Goal: Information Seeking & Learning: Find contact information

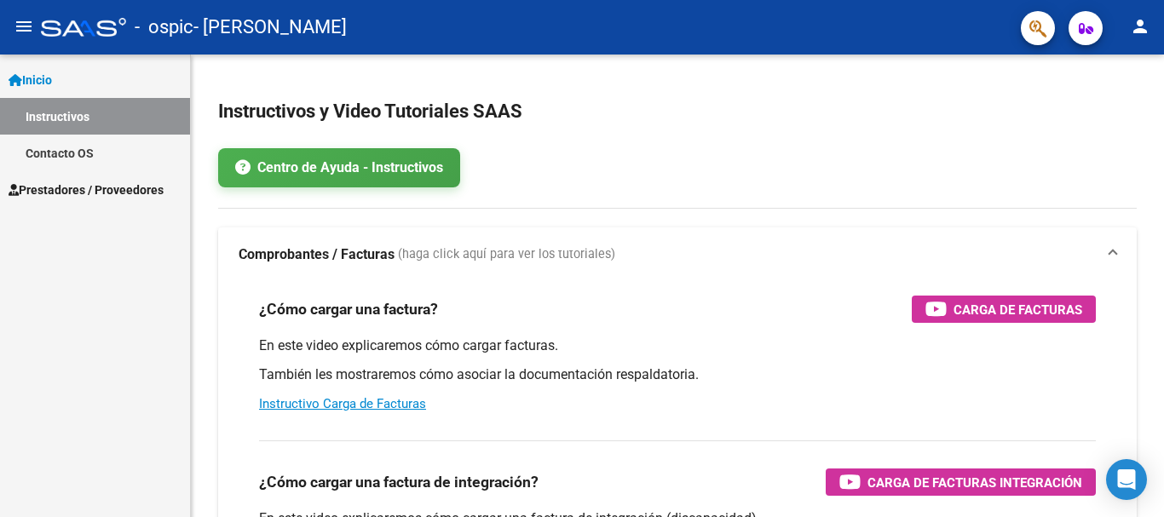
click at [138, 181] on span "Prestadores / Proveedores" at bounding box center [86, 190] width 155 height 19
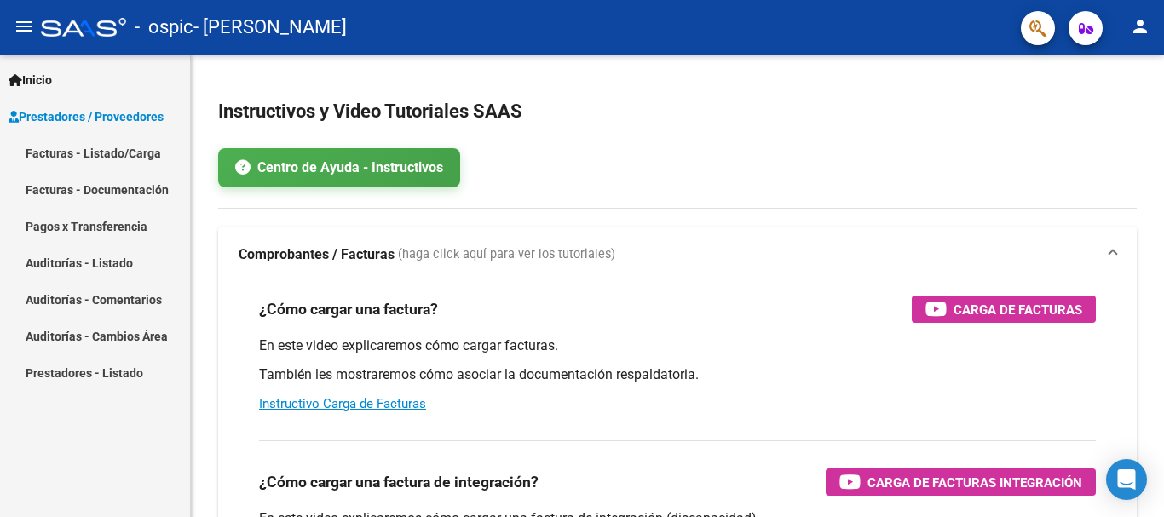
click at [135, 156] on link "Facturas - Listado/Carga" at bounding box center [95, 153] width 190 height 37
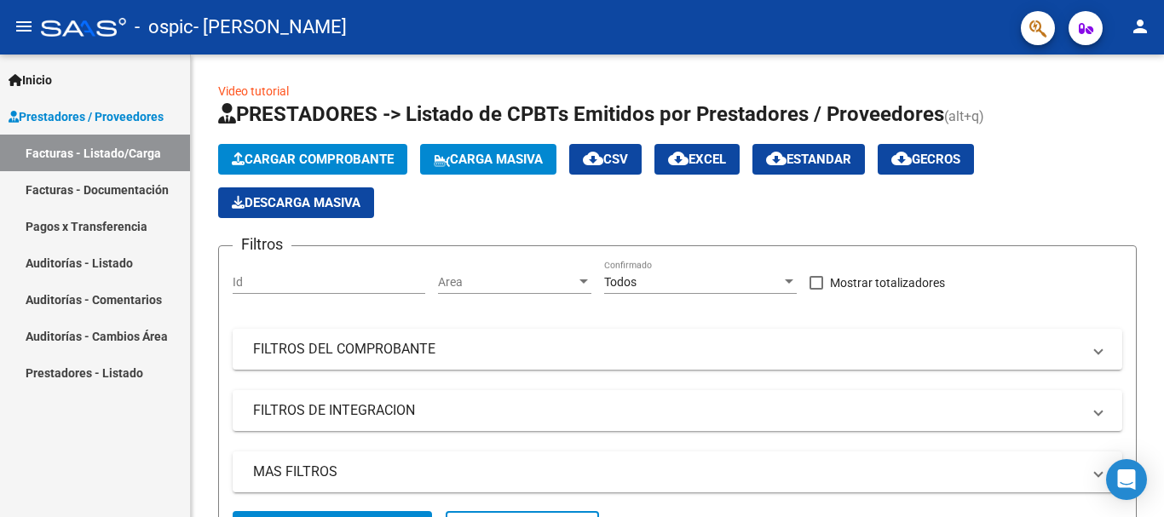
click at [119, 181] on link "Facturas - Documentación" at bounding box center [95, 189] width 190 height 37
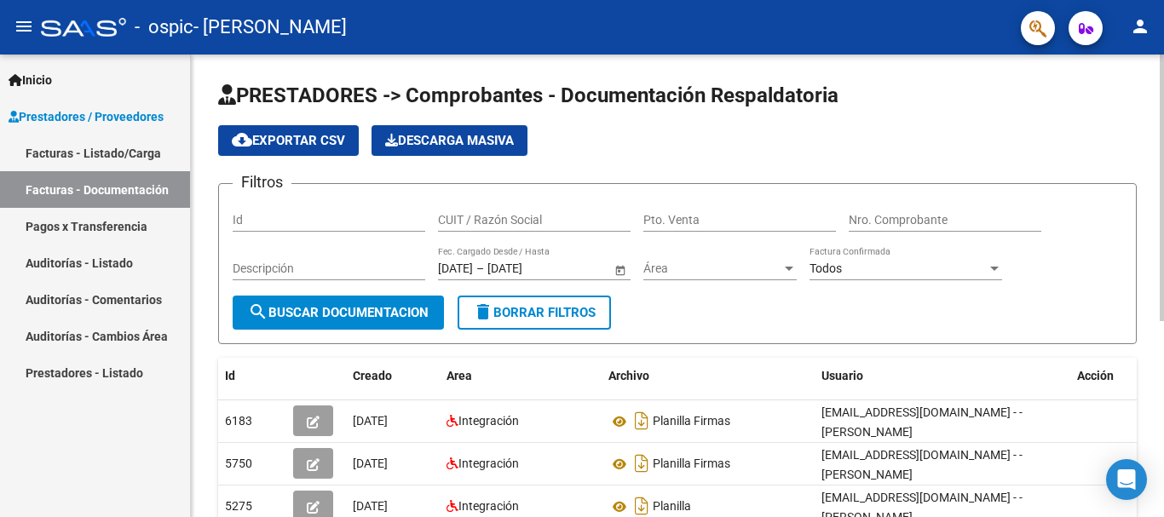
scroll to position [341, 0]
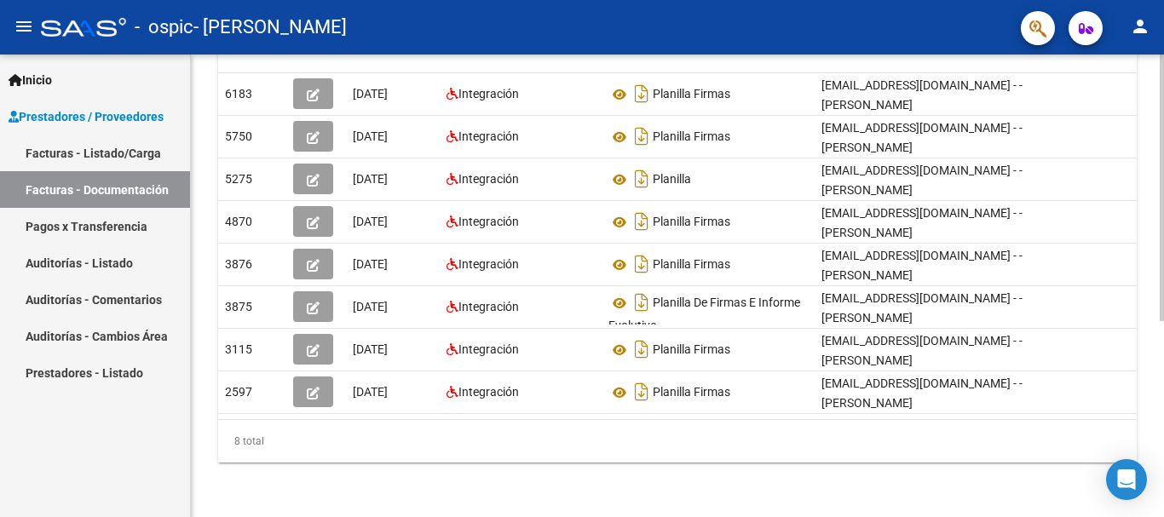
click at [1150, 469] on div at bounding box center [1161, 286] width 4 height 463
click at [1150, 469] on div at bounding box center [1161, 383] width 4 height 267
click at [1150, 59] on div at bounding box center [1161, 286] width 4 height 463
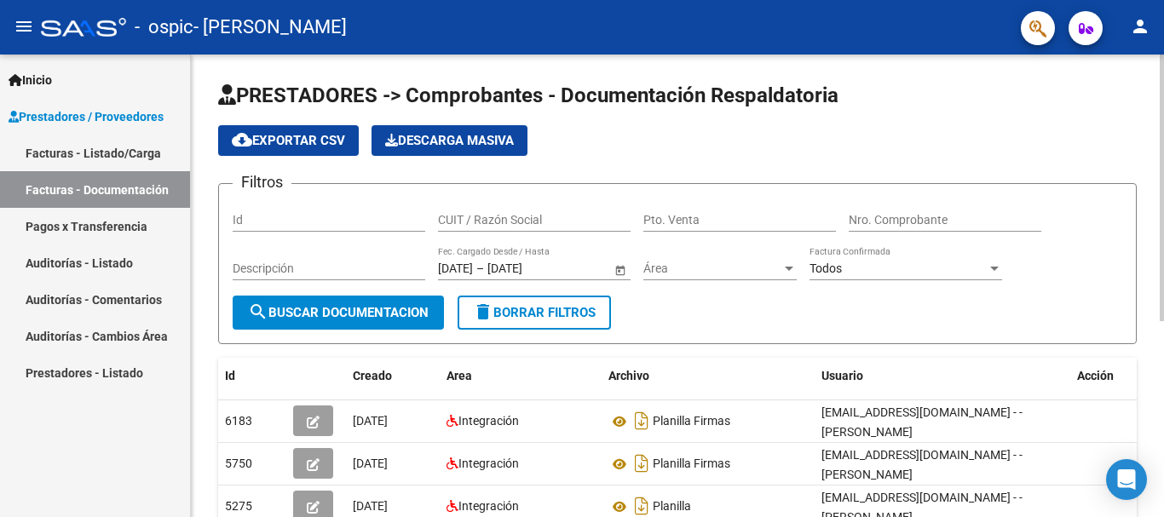
click at [1150, 513] on div "PRESTADORES -> Comprobantes - Documentación Respaldatoria cloud_download Export…" at bounding box center [677, 450] width 973 height 790
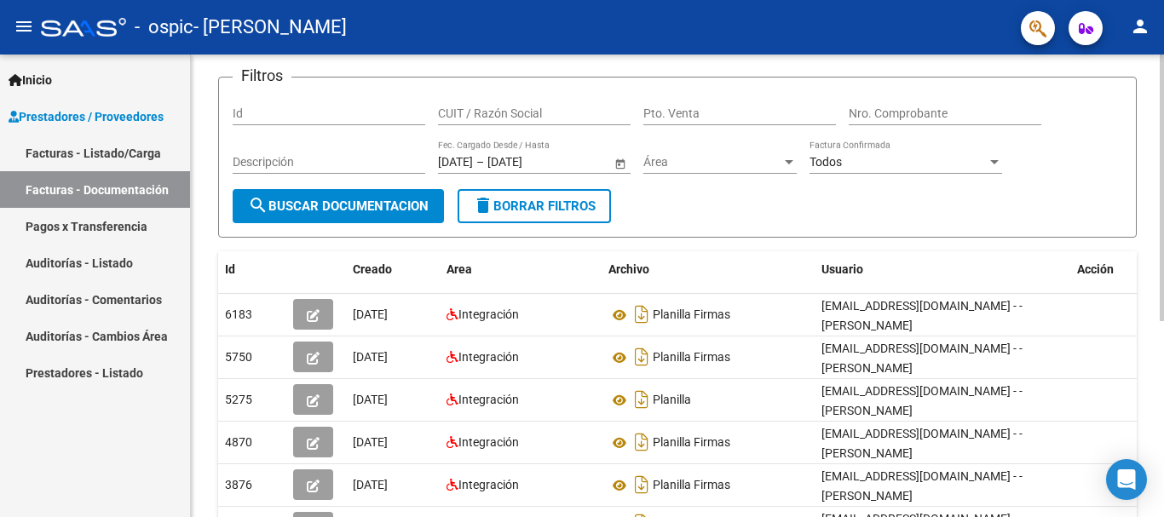
click at [1150, 363] on div at bounding box center [1161, 251] width 4 height 267
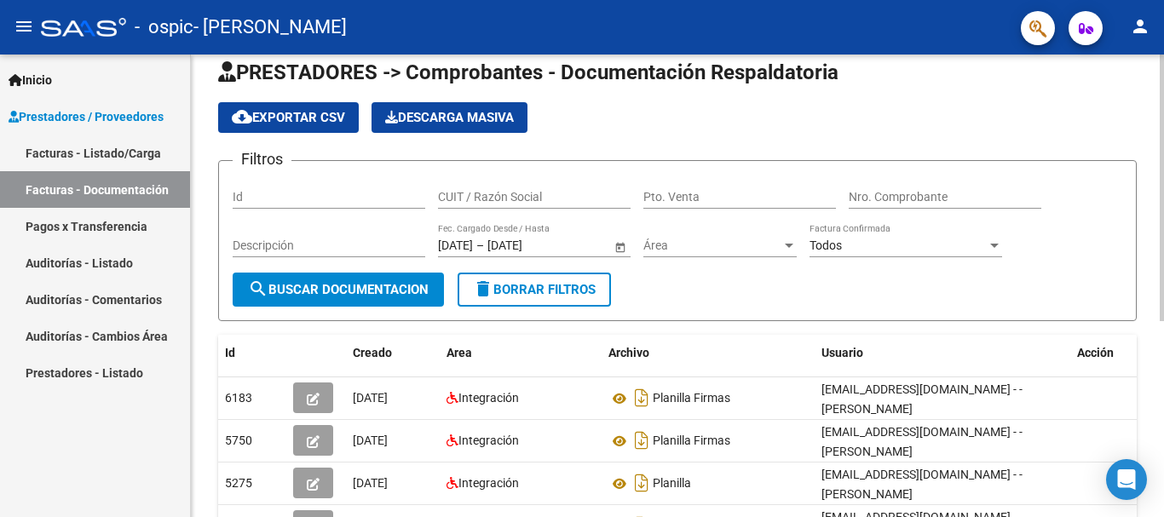
click at [1150, 311] on div "PRESTADORES -> Comprobantes - Documentación Respaldatoria cloud_download Export…" at bounding box center [679, 427] width 977 height 790
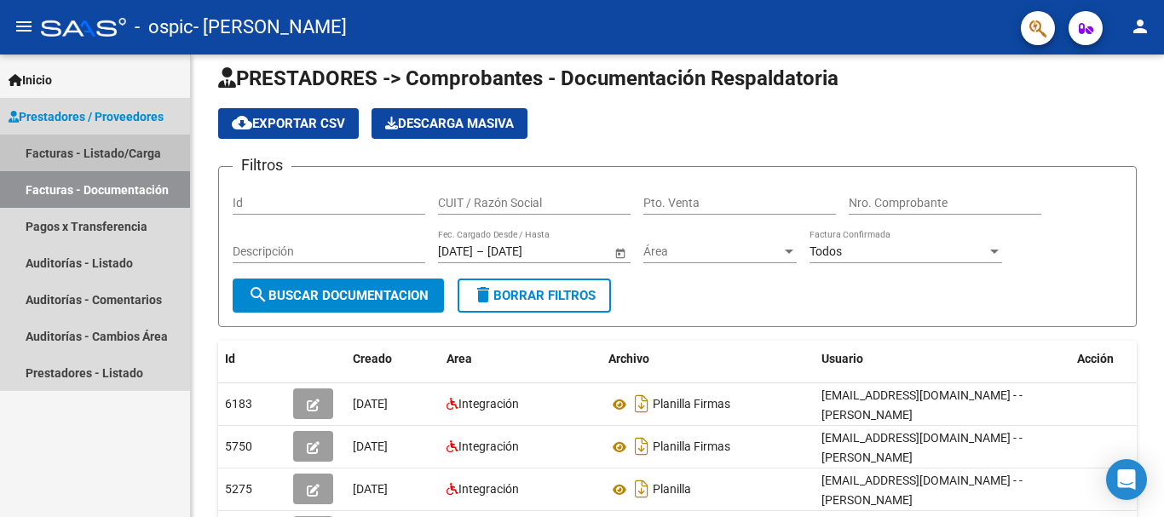
click at [147, 154] on link "Facturas - Listado/Carga" at bounding box center [95, 153] width 190 height 37
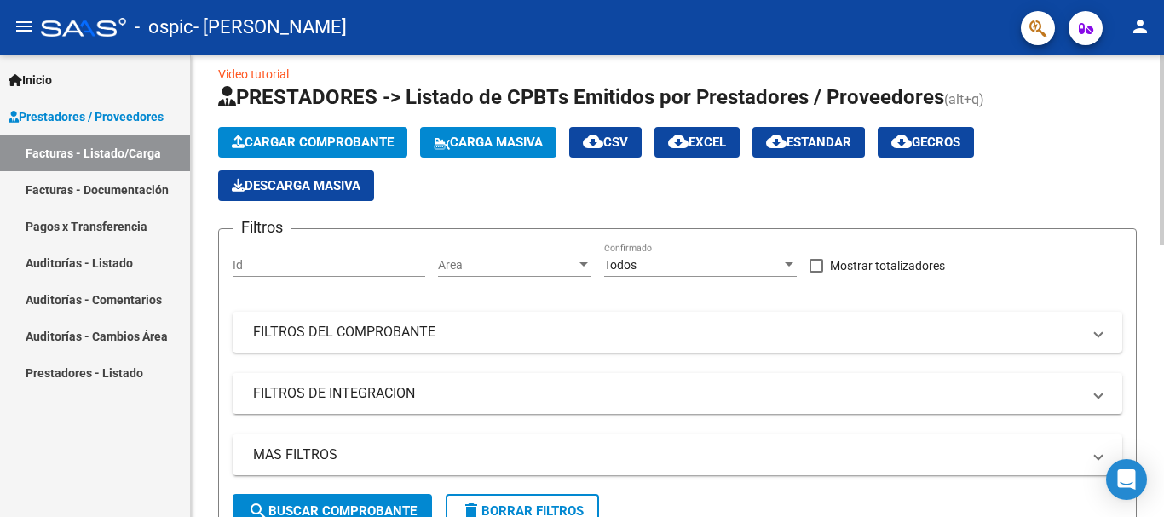
drag, startPoint x: 1157, startPoint y: 207, endPoint x: 1162, endPoint y: 225, distance: 18.6
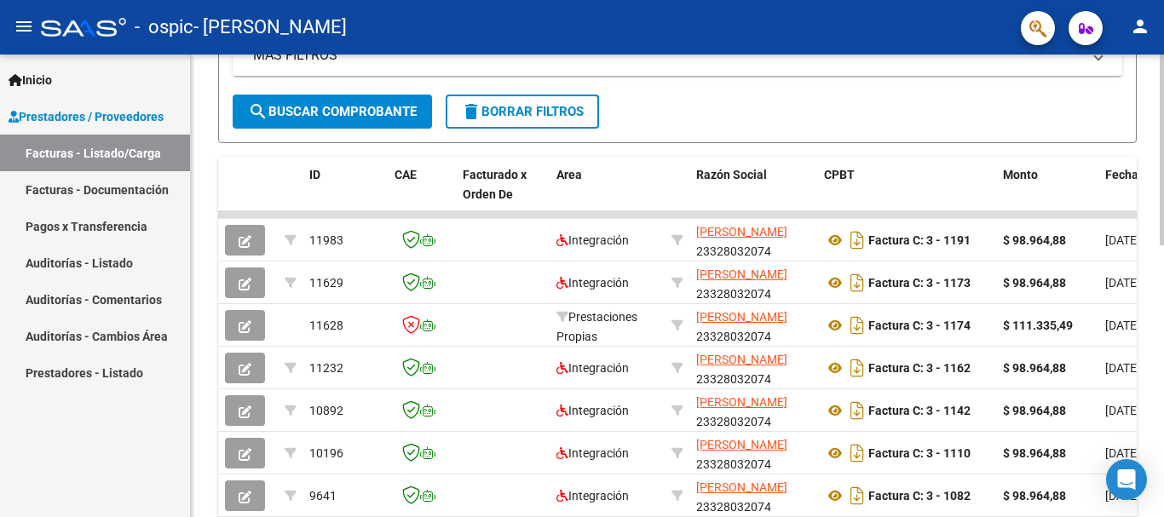
scroll to position [418, 0]
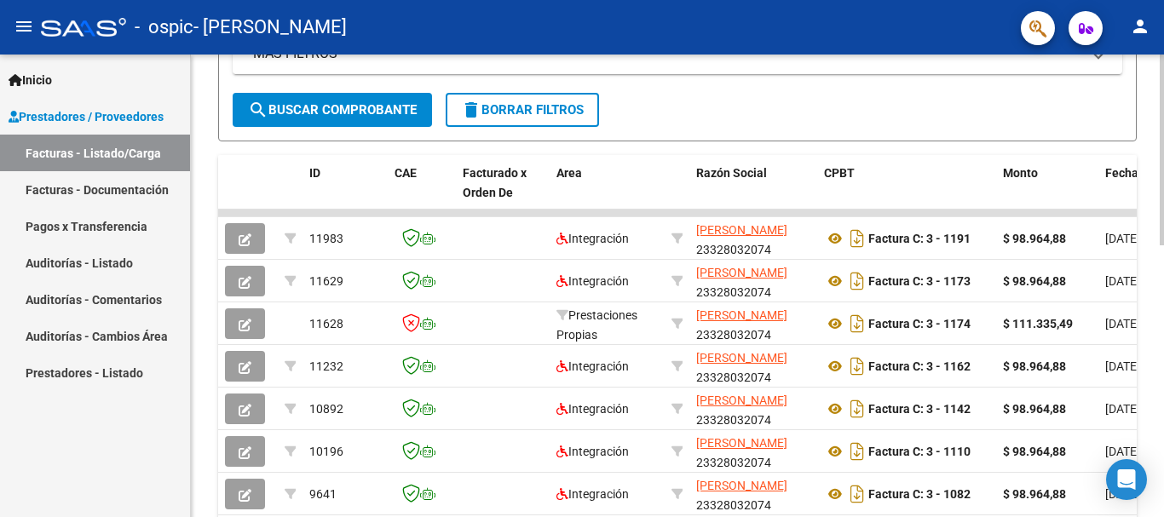
click at [1150, 389] on div at bounding box center [1161, 325] width 4 height 191
click at [631, 58] on mat-panel-title "MAS FILTROS" at bounding box center [667, 53] width 828 height 19
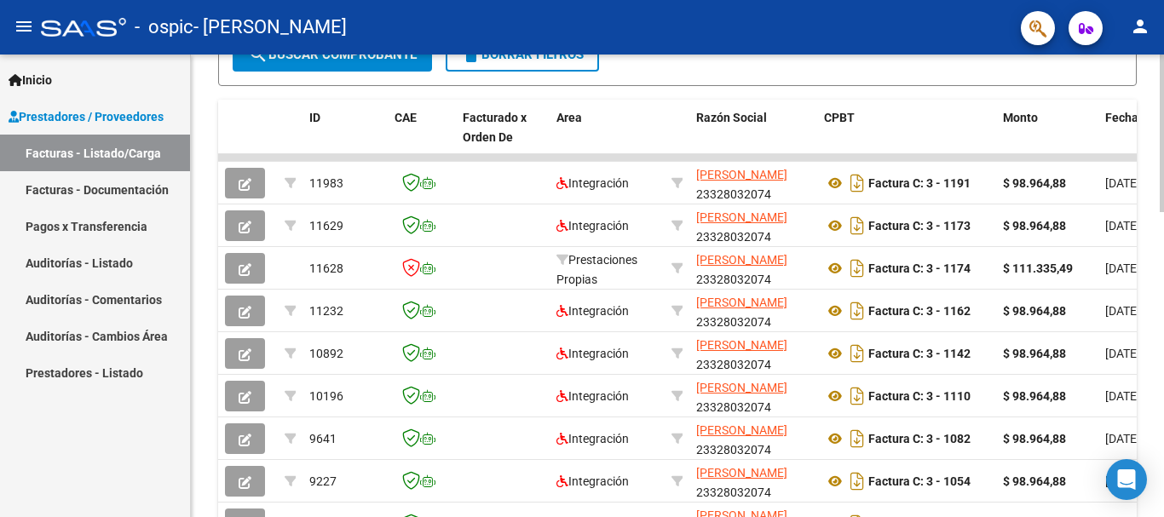
scroll to position [714, 0]
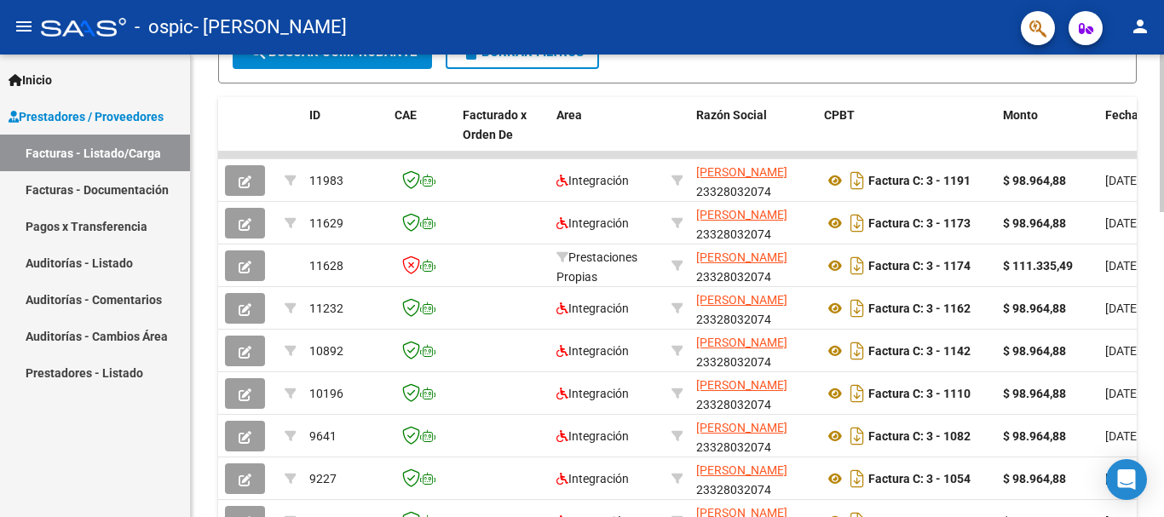
click at [1150, 337] on div at bounding box center [1161, 380] width 4 height 158
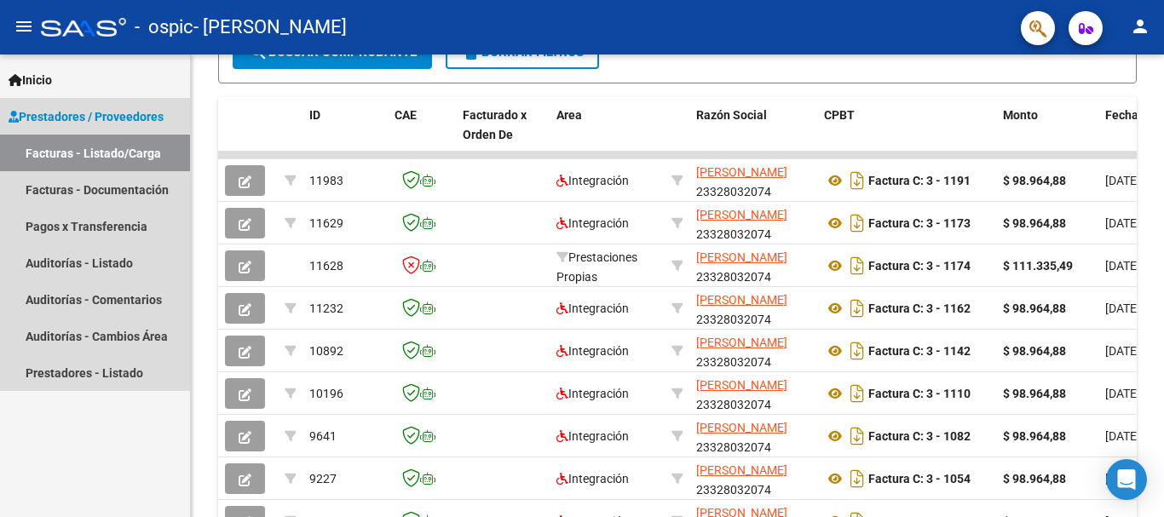
click at [133, 109] on span "Prestadores / Proveedores" at bounding box center [86, 116] width 155 height 19
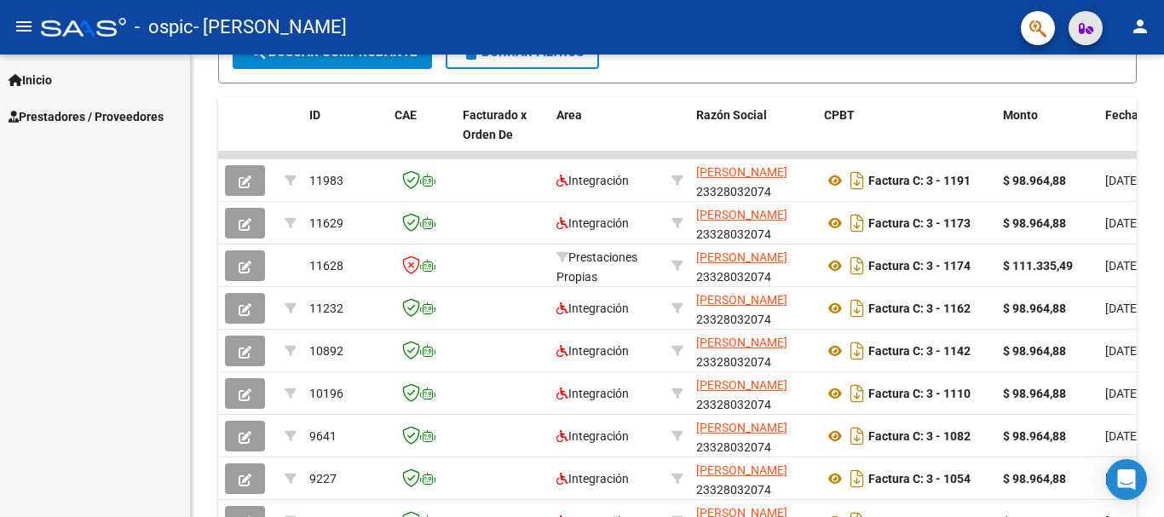
click at [1093, 25] on button "button" at bounding box center [1085, 28] width 34 height 34
click at [1125, 474] on icon "Open Intercom Messenger" at bounding box center [1126, 479] width 20 height 22
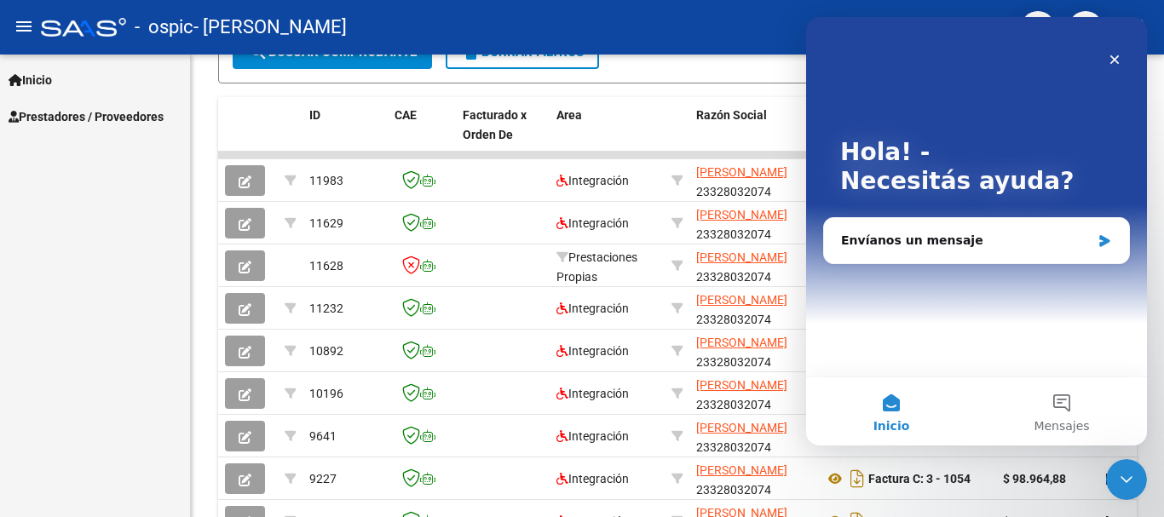
scroll to position [0, 0]
click at [931, 239] on div "Envíanos un mensaje" at bounding box center [966, 241] width 250 height 18
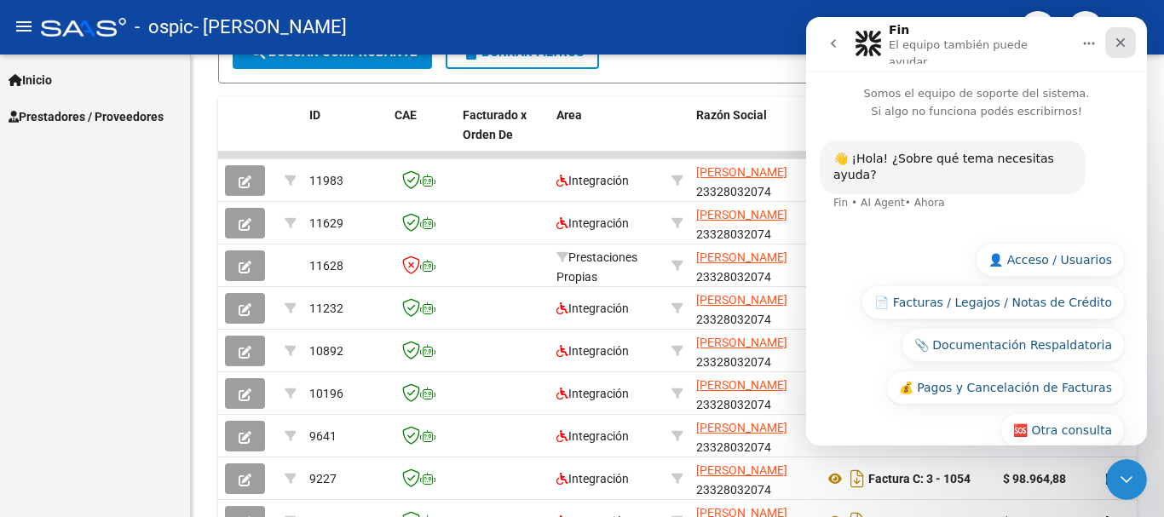
click at [1118, 36] on icon "Cerrar" at bounding box center [1120, 43] width 14 height 14
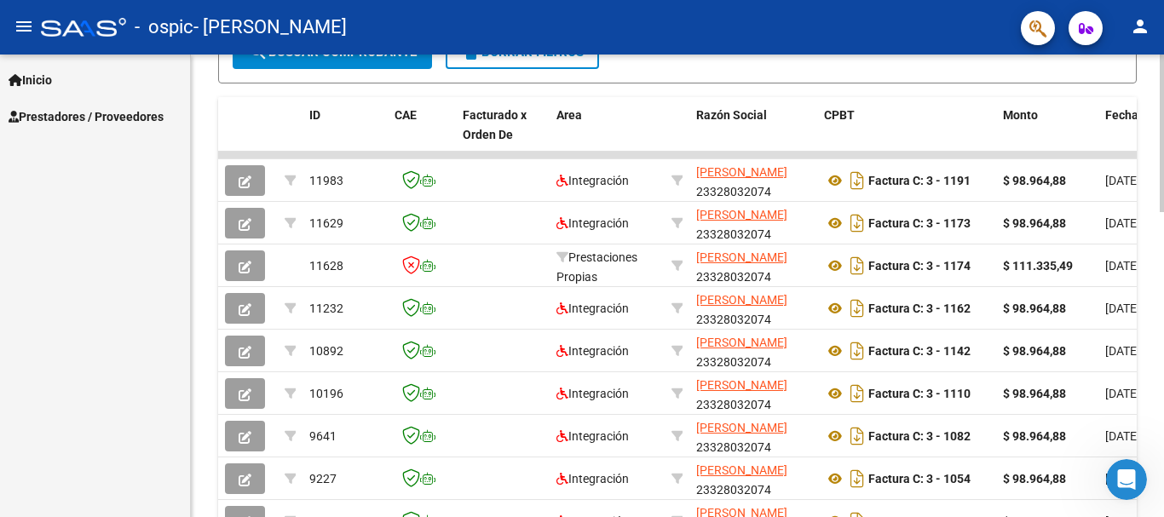
click at [1150, 98] on div "Video tutorial PRESTADORES -> Listado de CPBTs Emitidos por Prestadores / Prove…" at bounding box center [677, 15] width 973 height 1348
click at [1087, 37] on span "button" at bounding box center [1085, 28] width 14 height 34
click at [1136, 35] on mat-icon "person" at bounding box center [1140, 26] width 20 height 20
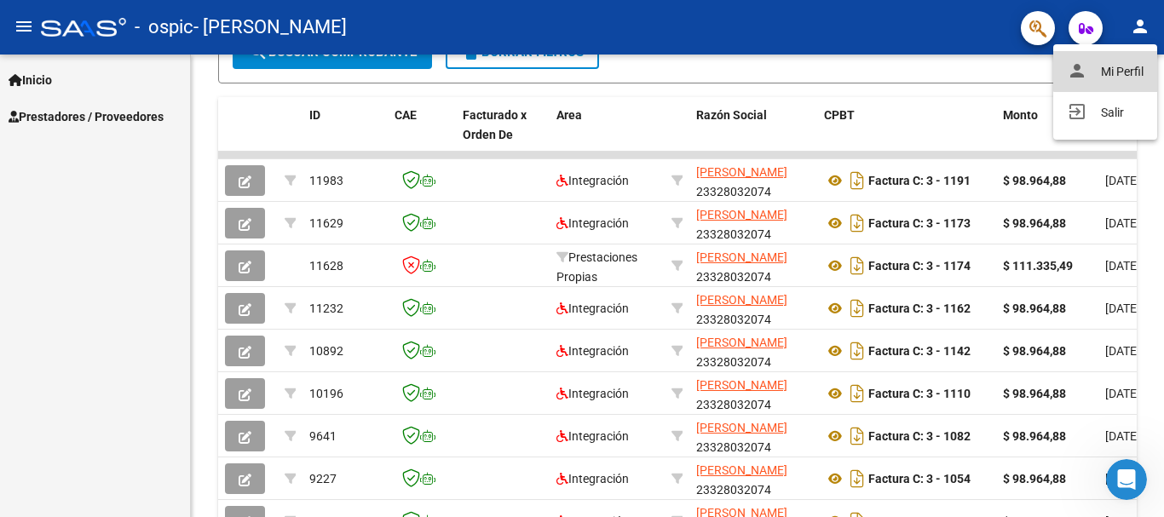
click at [1117, 58] on button "person Mi Perfil" at bounding box center [1105, 71] width 104 height 41
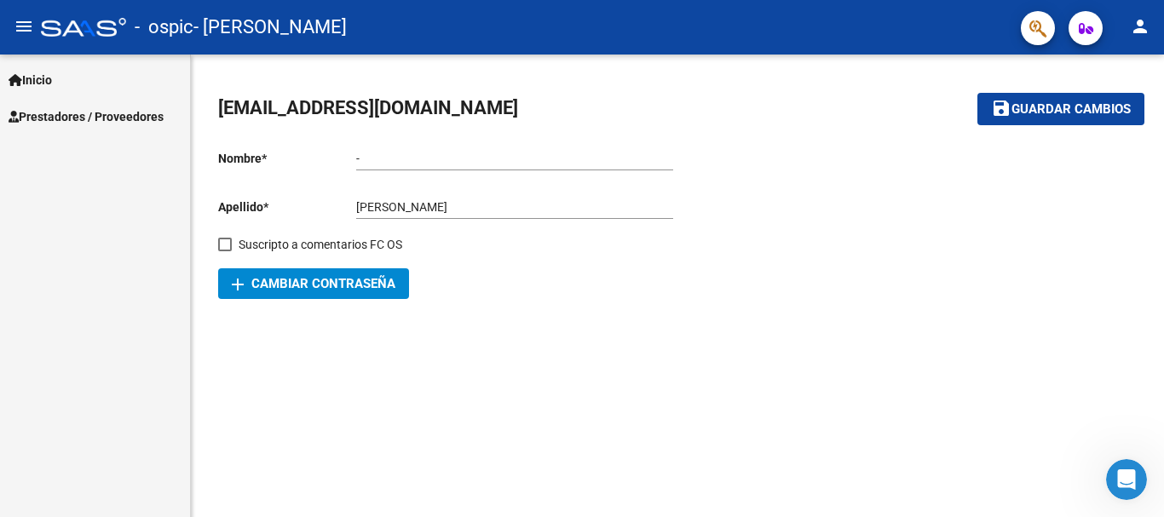
click at [52, 79] on span "Inicio" at bounding box center [30, 80] width 43 height 19
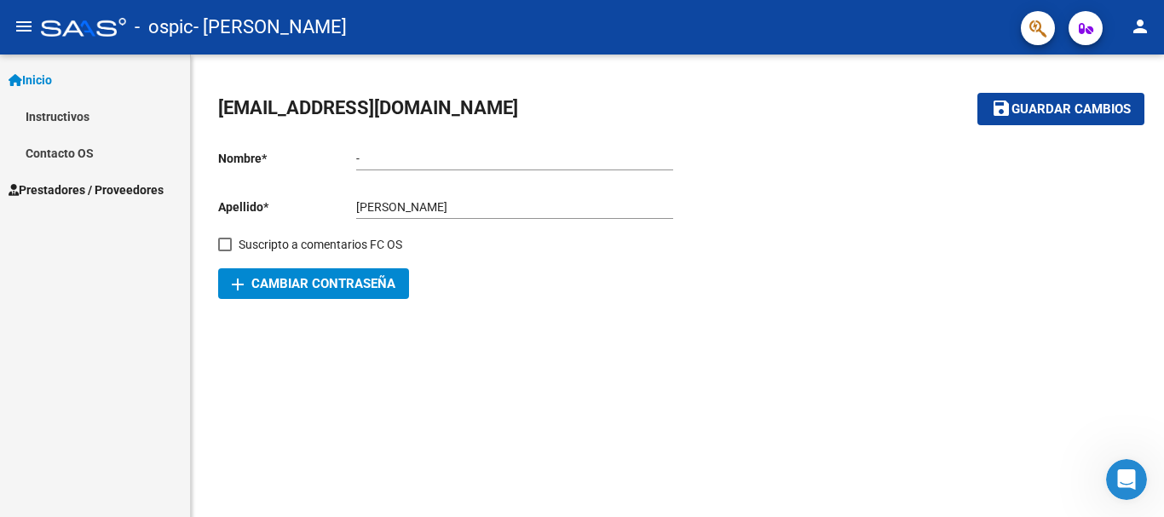
click at [55, 154] on link "Contacto OS" at bounding box center [95, 153] width 190 height 37
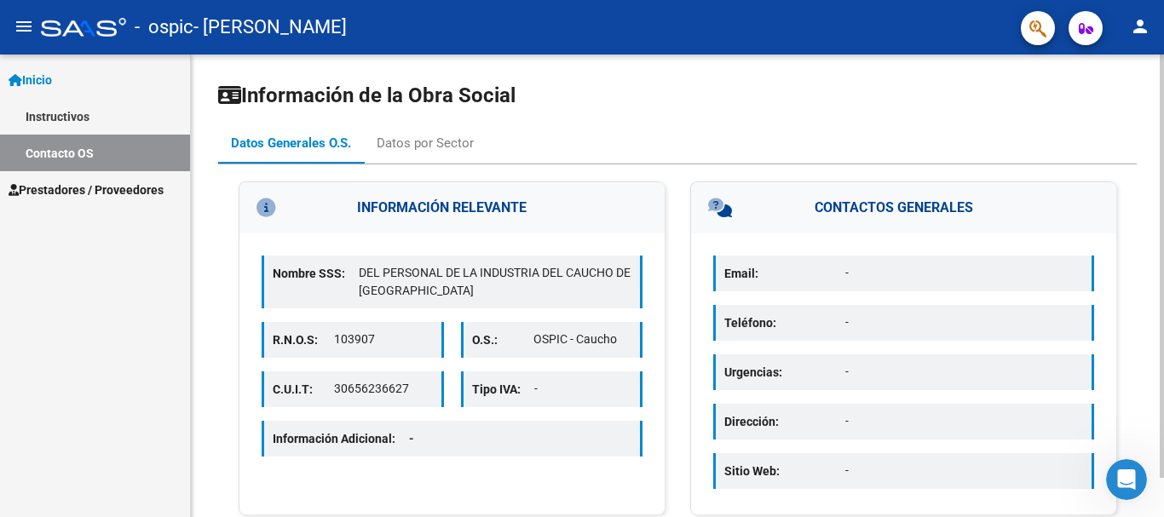
scroll to position [43, 0]
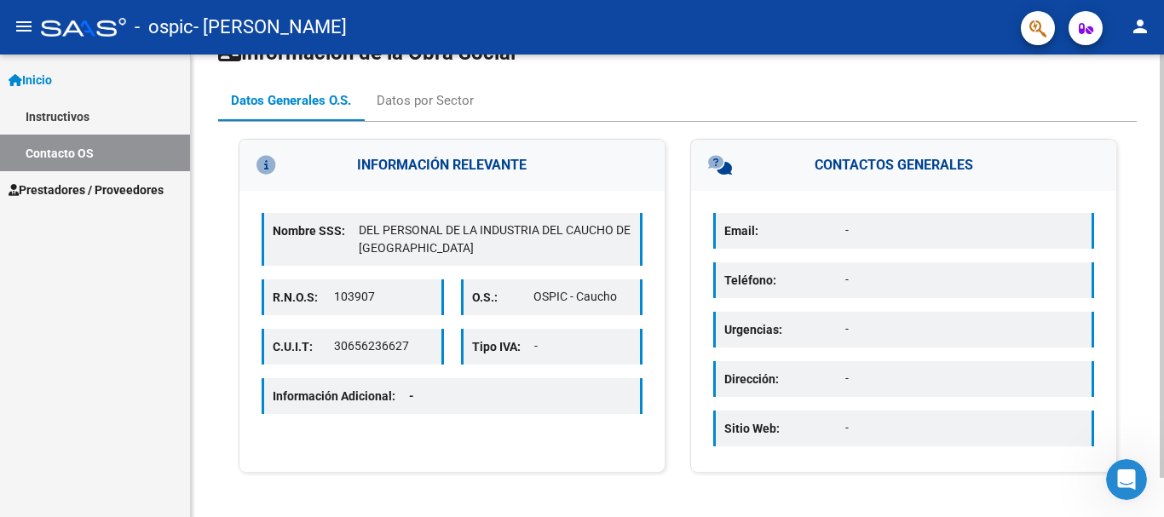
click at [1150, 495] on div at bounding box center [1161, 286] width 4 height 463
click at [1150, 495] on div at bounding box center [1161, 305] width 4 height 423
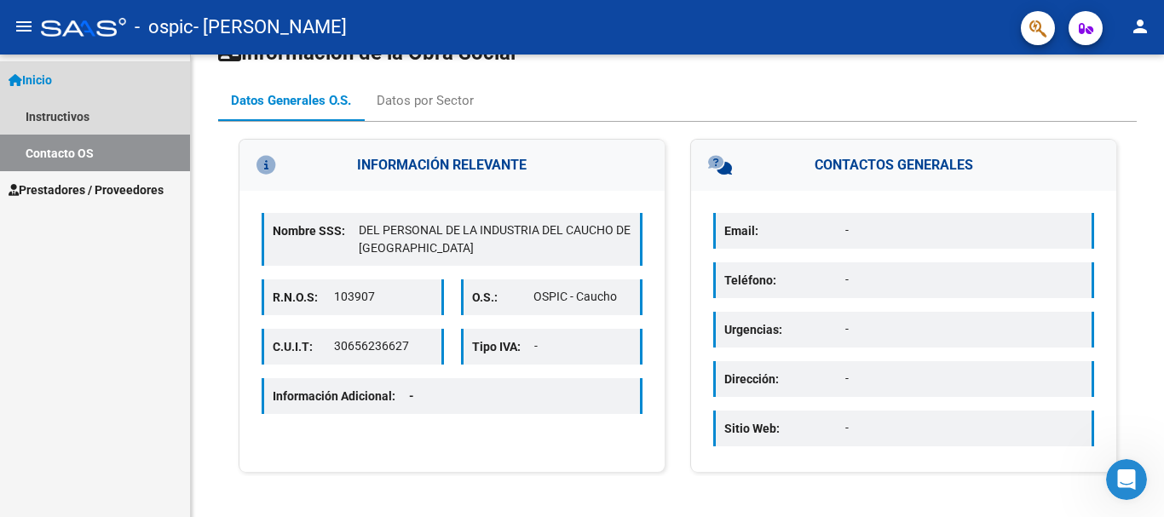
click at [62, 72] on link "Inicio" at bounding box center [95, 79] width 190 height 37
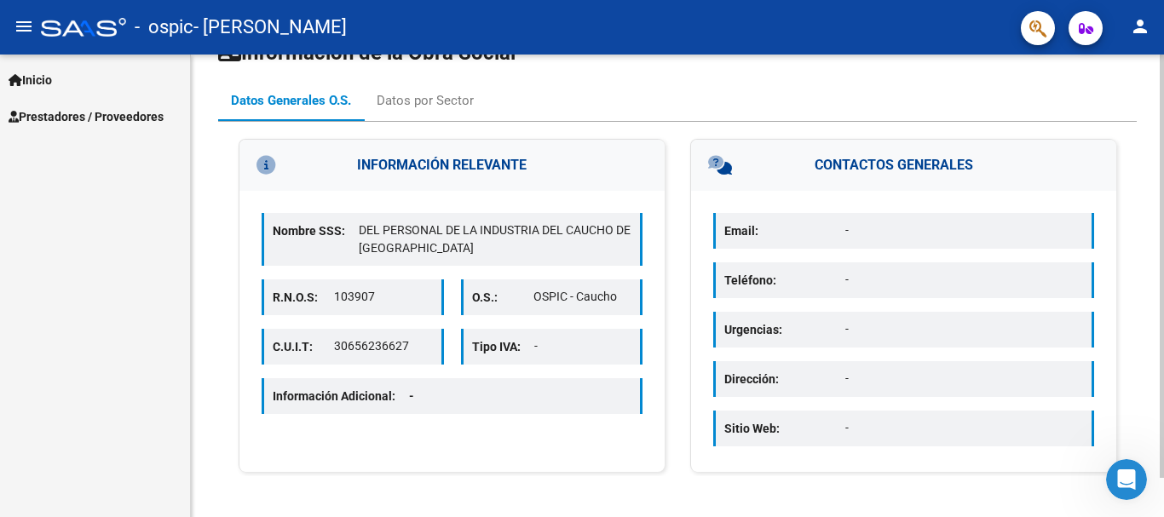
click at [671, 95] on div "Datos Generales O.S. Datos por Sector" at bounding box center [677, 100] width 918 height 41
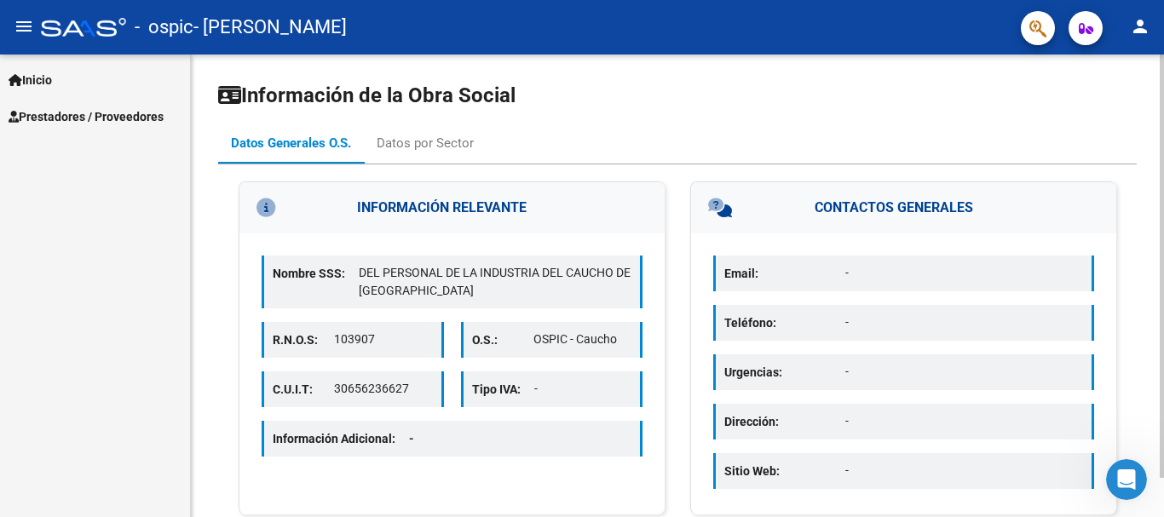
click at [1150, 71] on div at bounding box center [1161, 286] width 4 height 463
click at [1150, 71] on div at bounding box center [1161, 266] width 4 height 423
click at [16, 23] on mat-icon "menu" at bounding box center [24, 26] width 20 height 20
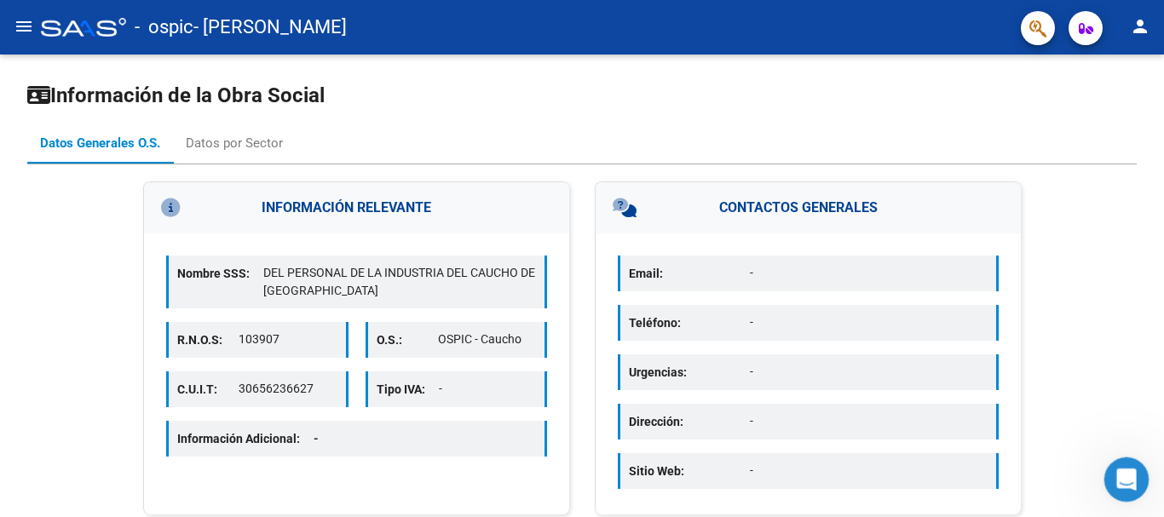
click at [1117, 467] on icon "Abrir Intercom Messenger" at bounding box center [1124, 477] width 28 height 28
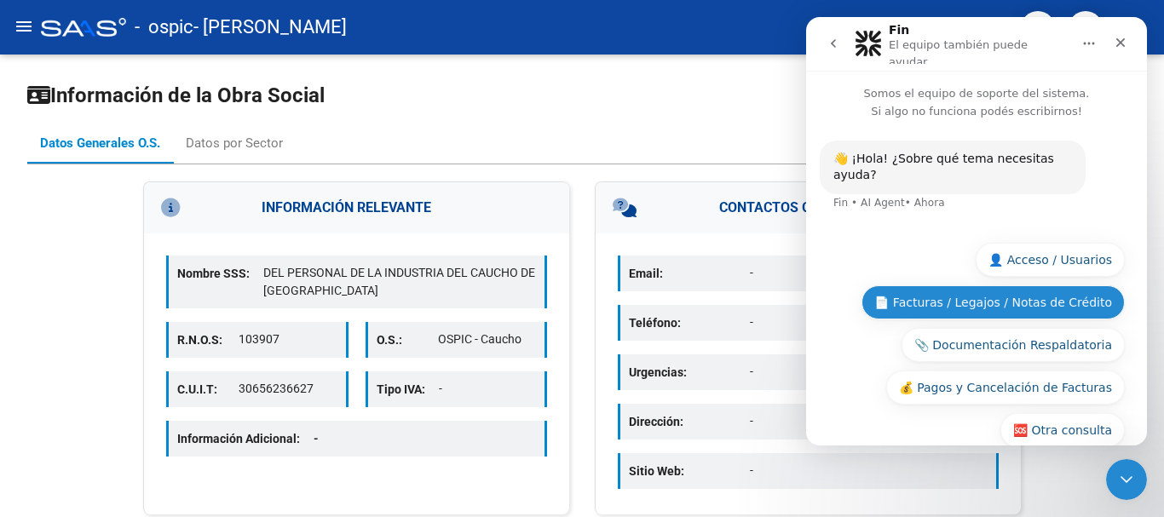
click at [991, 289] on button "📄 Facturas / Legajos / Notas de Crédito" at bounding box center [992, 302] width 263 height 34
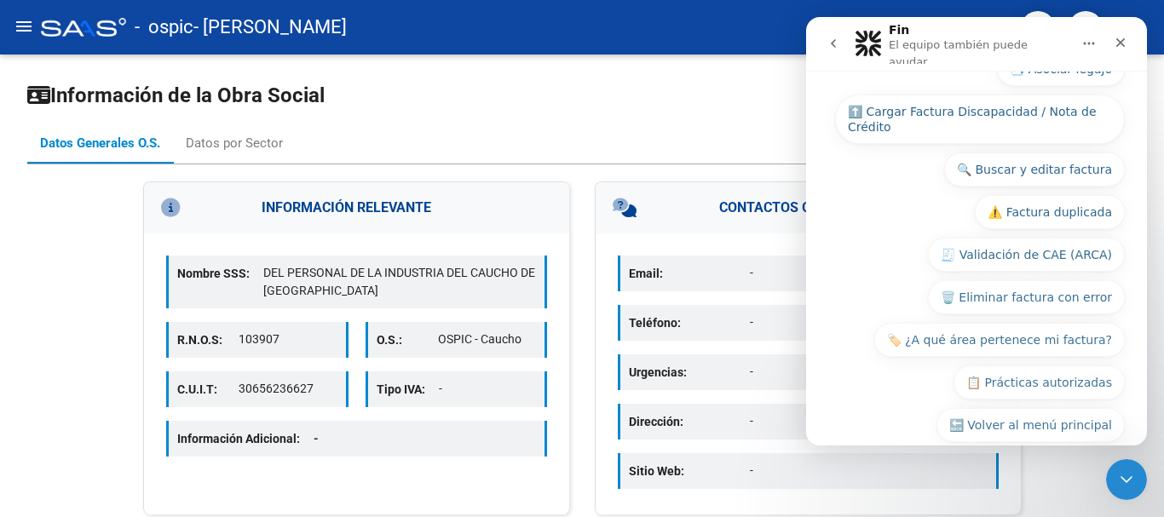
scroll to position [326, 0]
click at [1124, 31] on div "Cerrar" at bounding box center [1120, 42] width 31 height 31
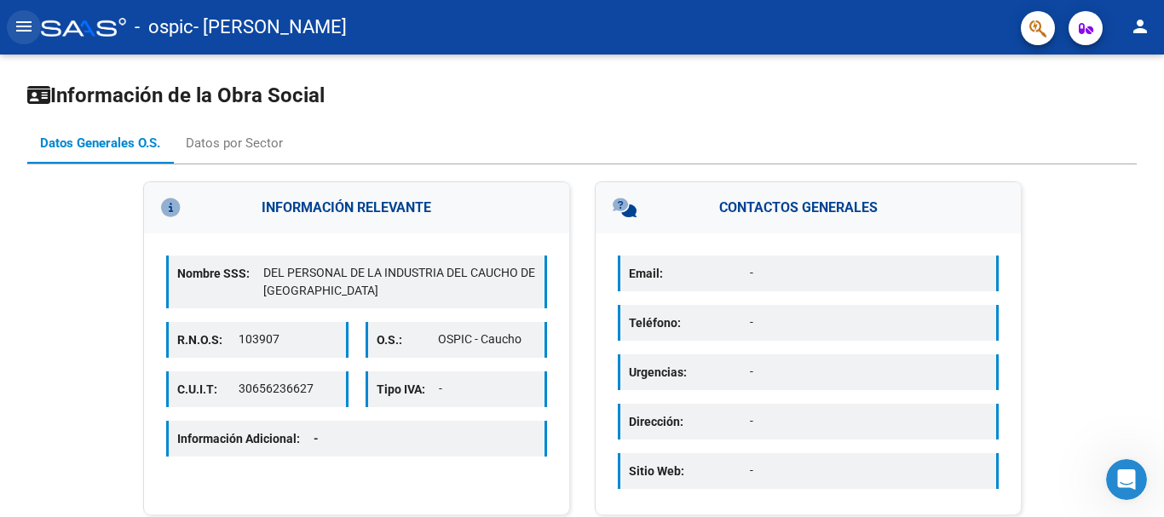
click at [21, 20] on mat-icon "menu" at bounding box center [24, 26] width 20 height 20
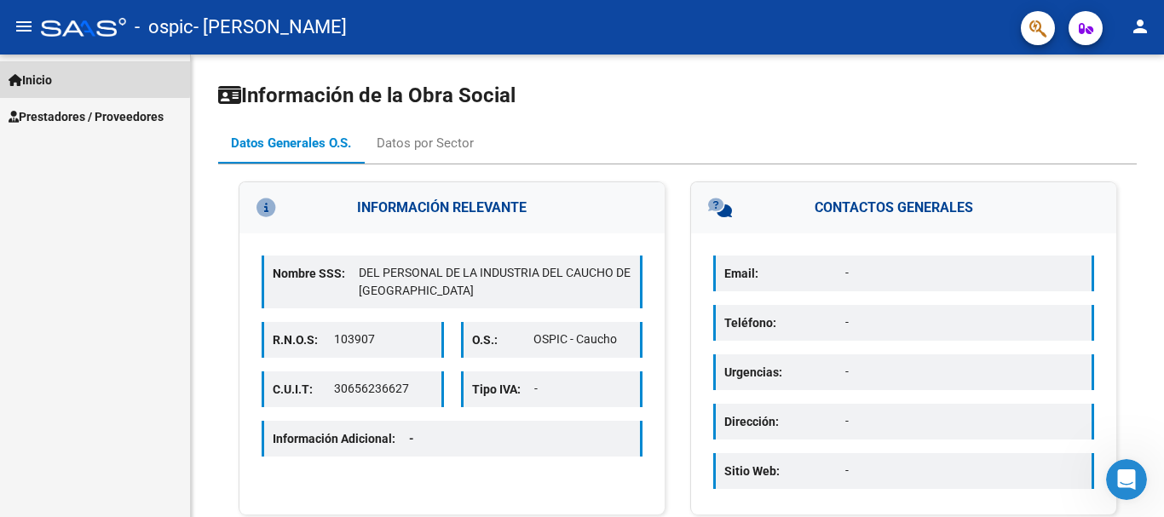
click at [47, 75] on span "Inicio" at bounding box center [30, 80] width 43 height 19
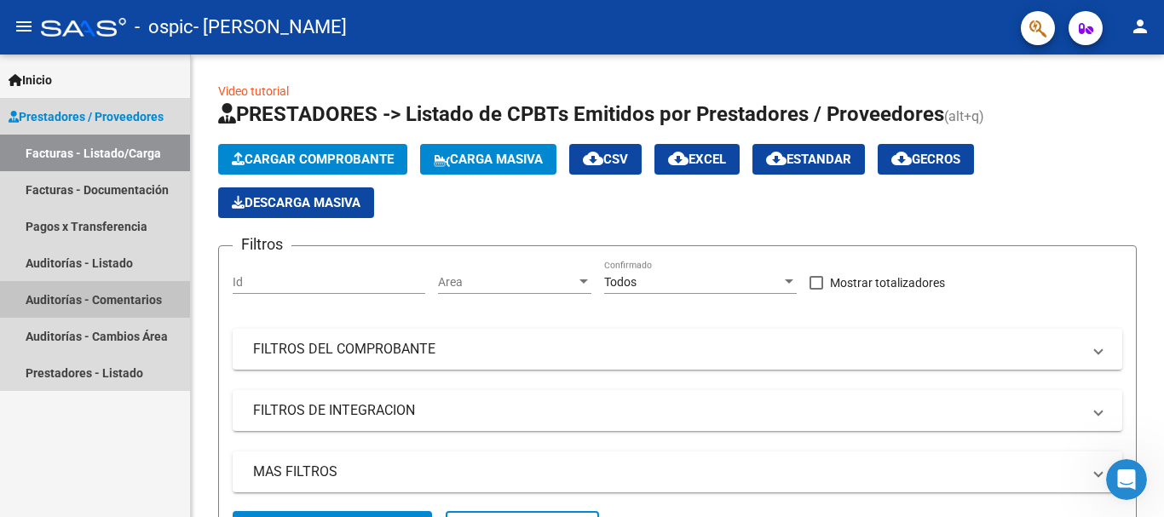
click at [111, 303] on link "Auditorías - Comentarios" at bounding box center [95, 299] width 190 height 37
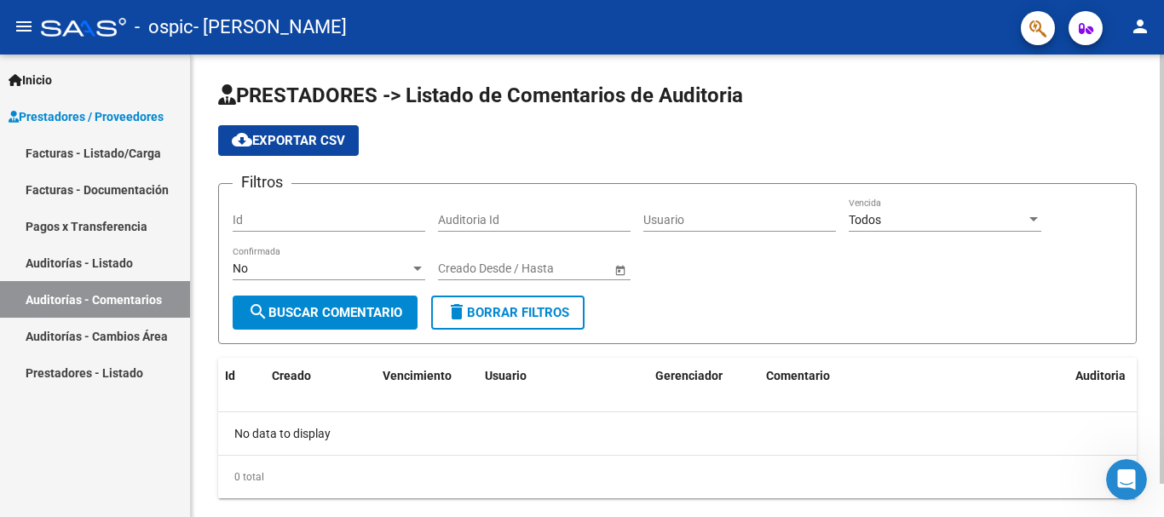
scroll to position [36, 0]
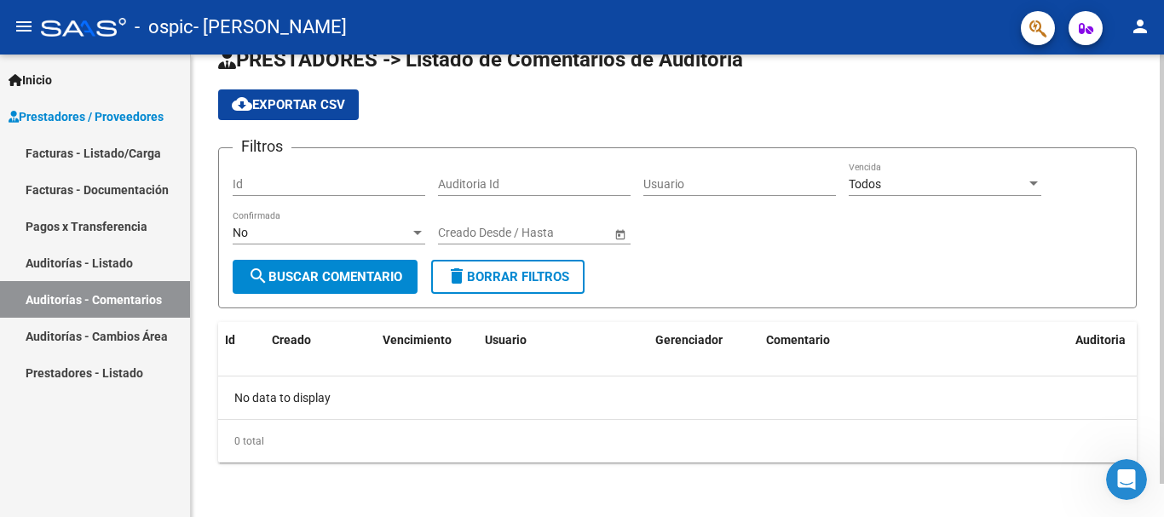
click at [1150, 511] on div at bounding box center [1161, 286] width 4 height 463
click at [1150, 511] on div at bounding box center [1161, 302] width 4 height 429
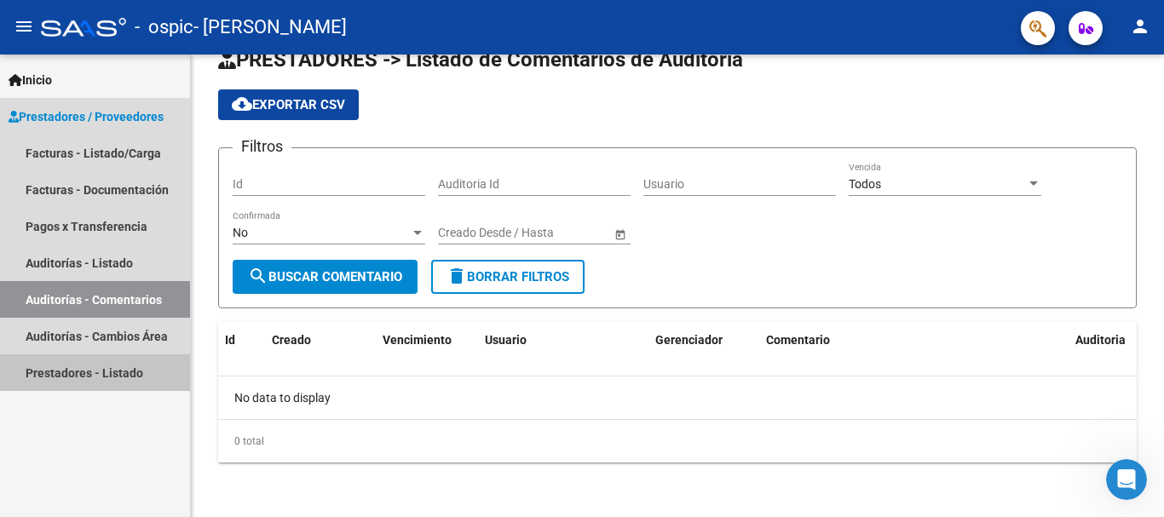
click at [118, 374] on link "Prestadores - Listado" at bounding box center [95, 372] width 190 height 37
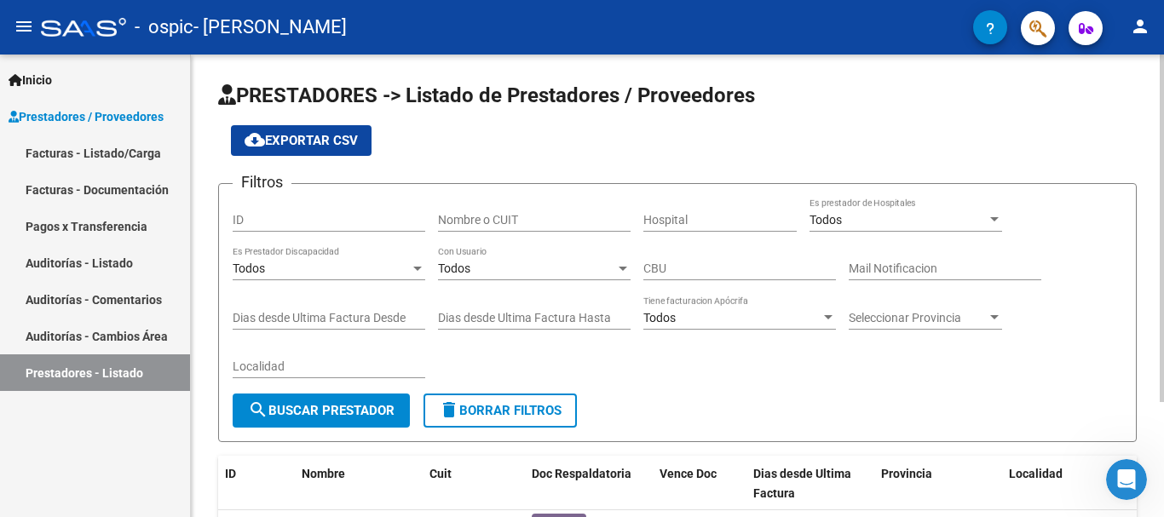
scroll to position [152, 0]
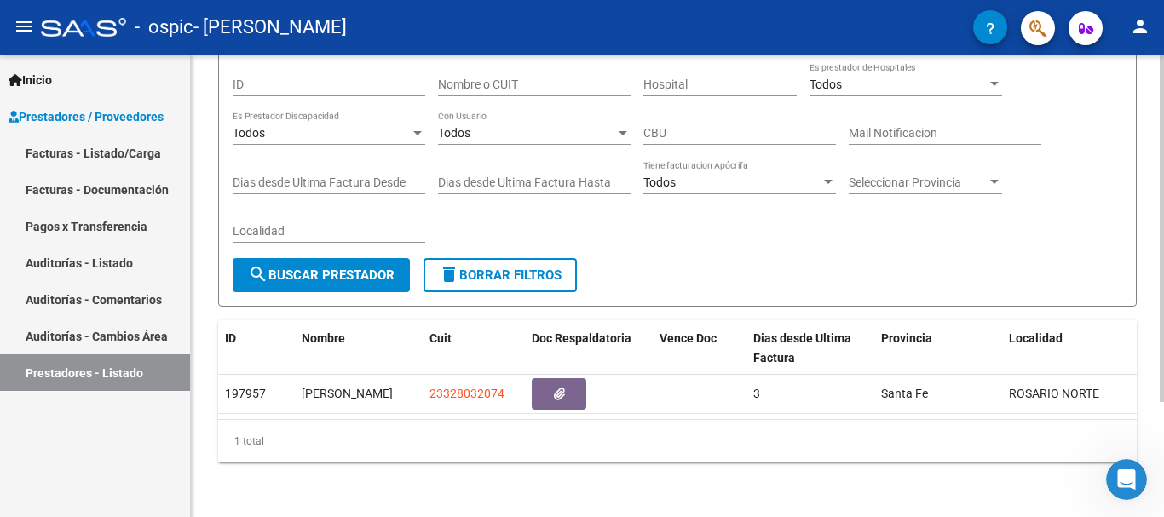
click at [1150, 485] on div at bounding box center [1161, 286] width 4 height 463
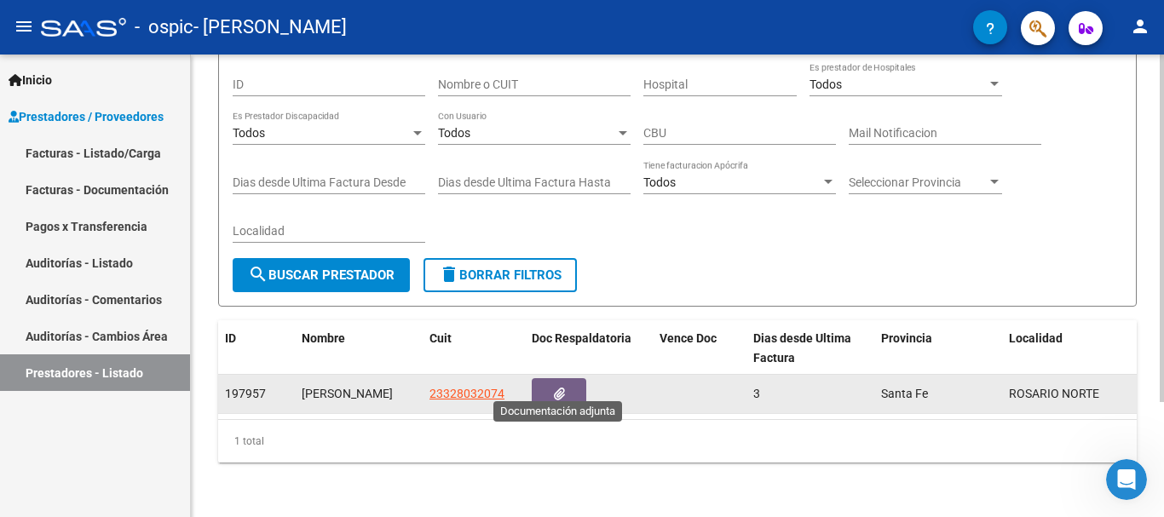
click at [550, 388] on button "button" at bounding box center [559, 394] width 55 height 32
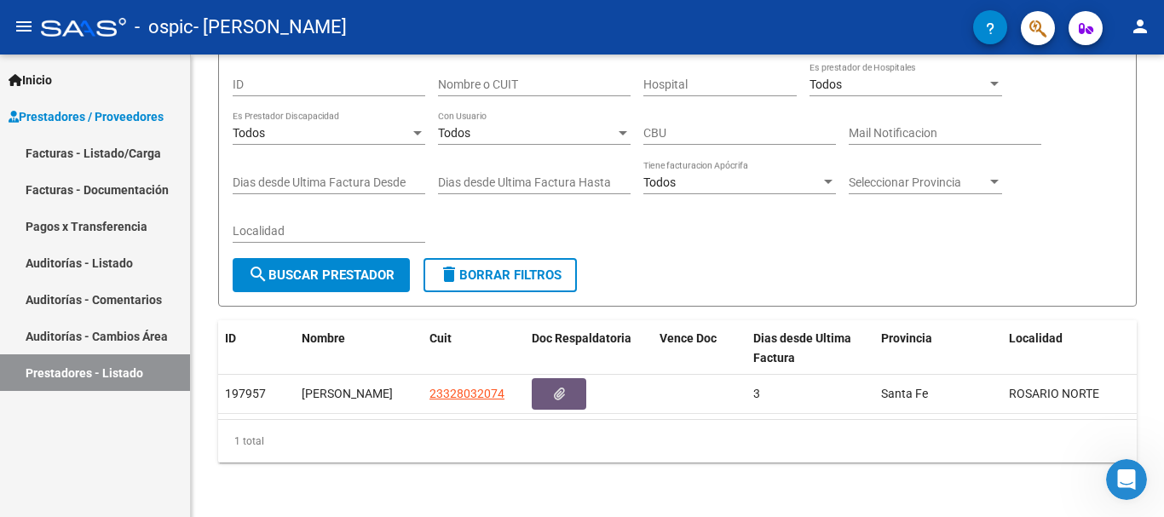
click at [43, 77] on span "Inicio" at bounding box center [30, 80] width 43 height 19
click at [992, 33] on icon "button" at bounding box center [990, 28] width 9 height 13
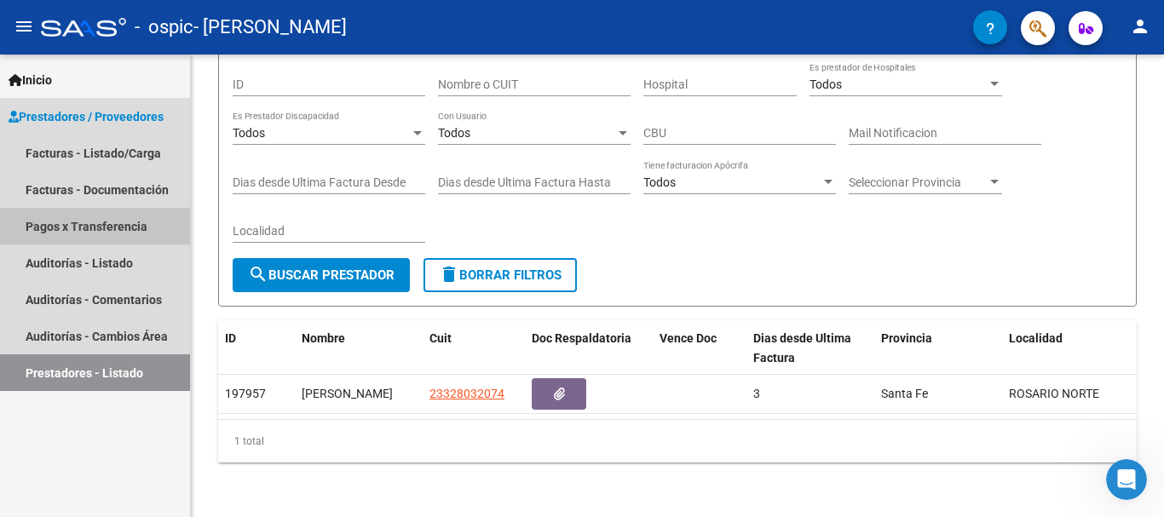
click at [121, 232] on link "Pagos x Transferencia" at bounding box center [95, 226] width 190 height 37
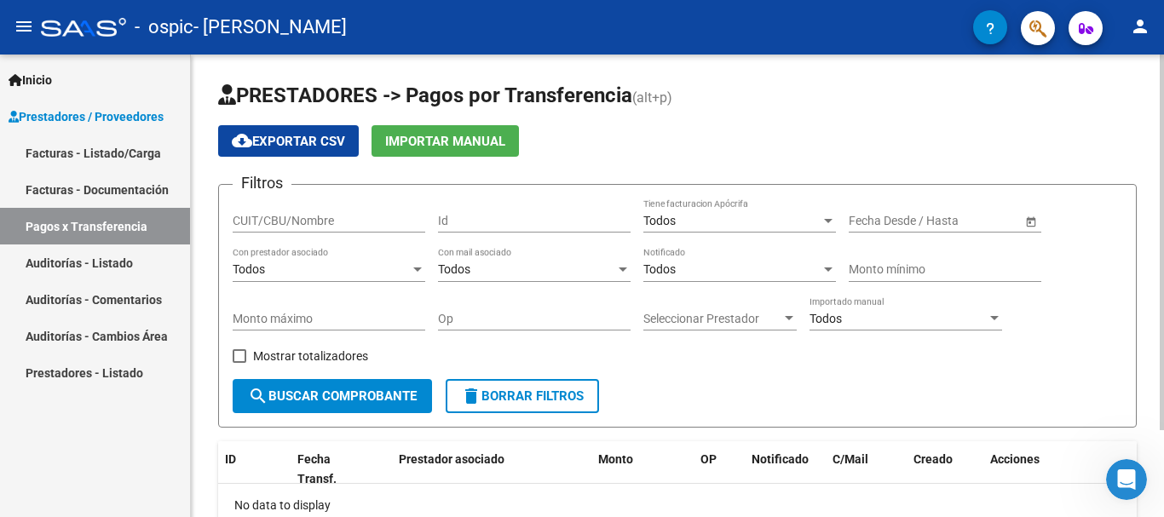
scroll to position [107, 0]
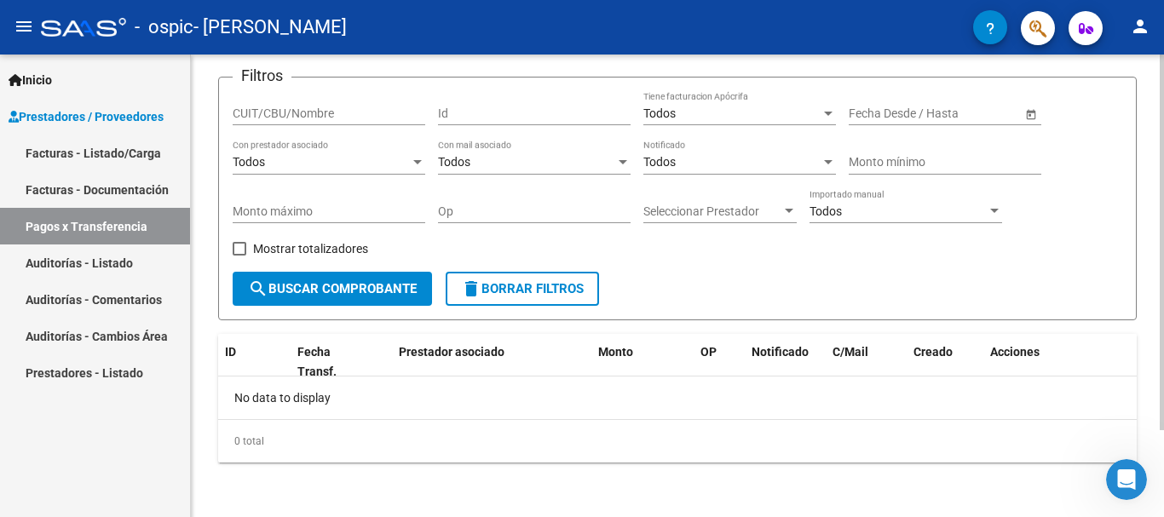
click at [1150, 492] on div at bounding box center [1161, 286] width 4 height 463
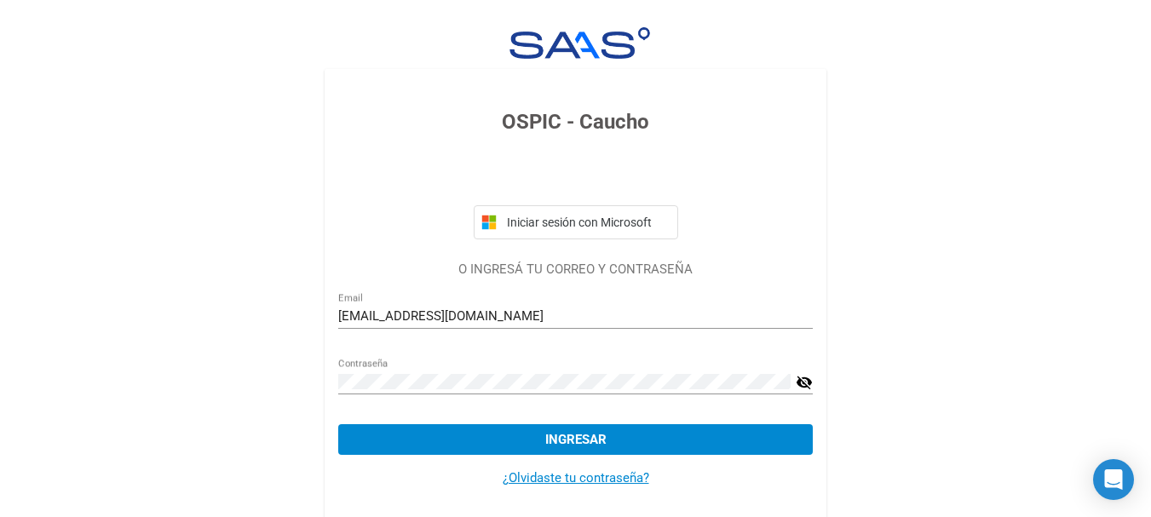
click at [640, 118] on h3 "OSPIC - Caucho" at bounding box center [575, 121] width 474 height 31
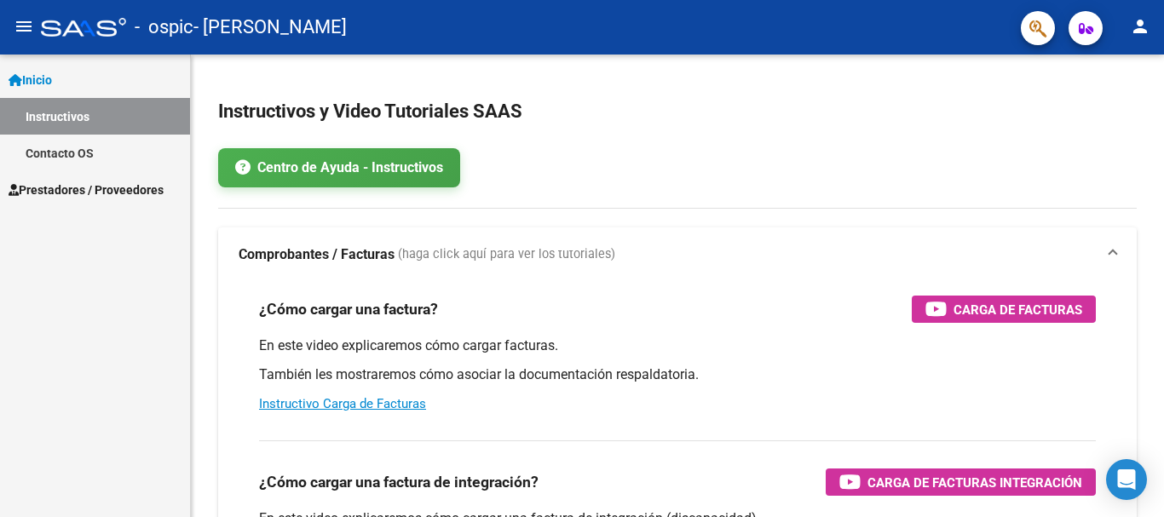
click at [61, 84] on link "Inicio" at bounding box center [95, 79] width 190 height 37
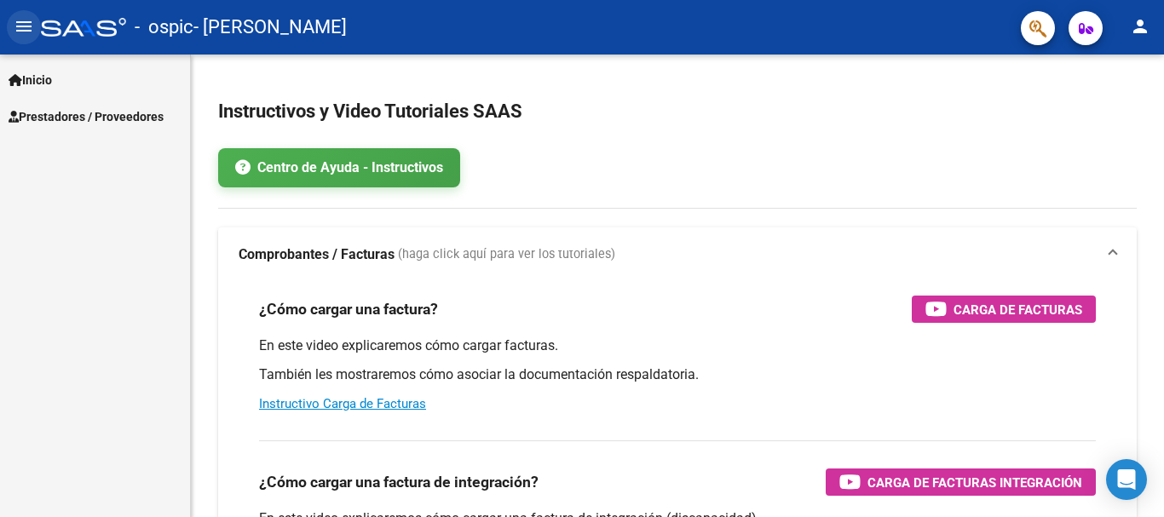
click at [20, 27] on mat-icon "menu" at bounding box center [24, 26] width 20 height 20
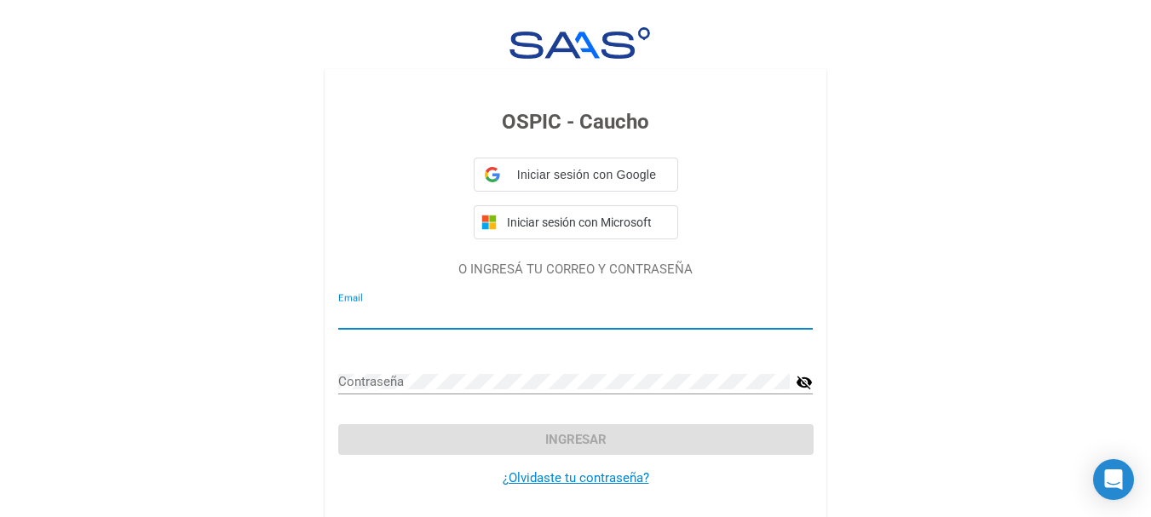
type input "[EMAIL_ADDRESS][DOMAIN_NAME]"
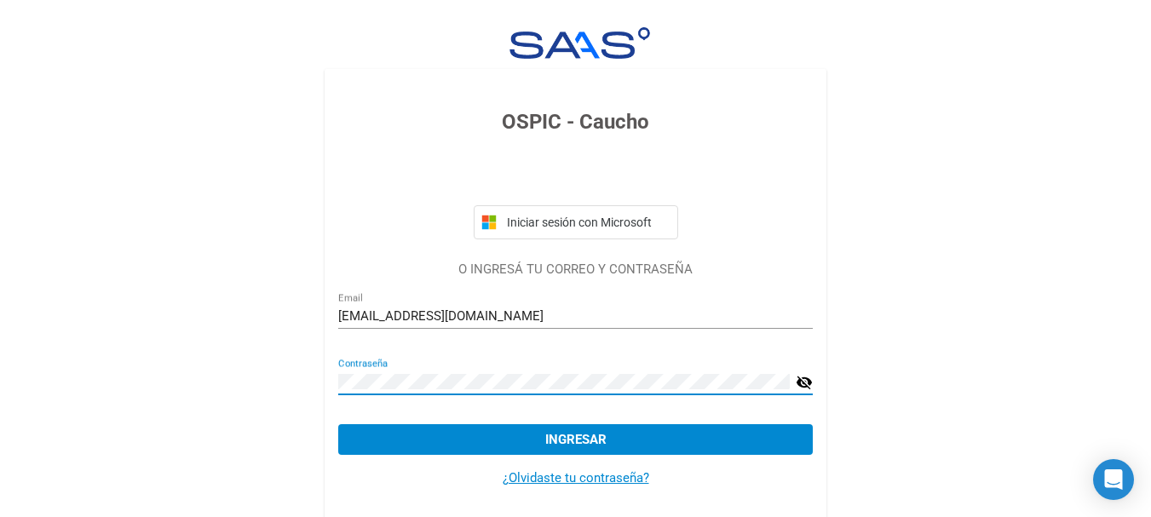
click at [684, 410] on div "Contraseña visibility_off" at bounding box center [575, 384] width 474 height 53
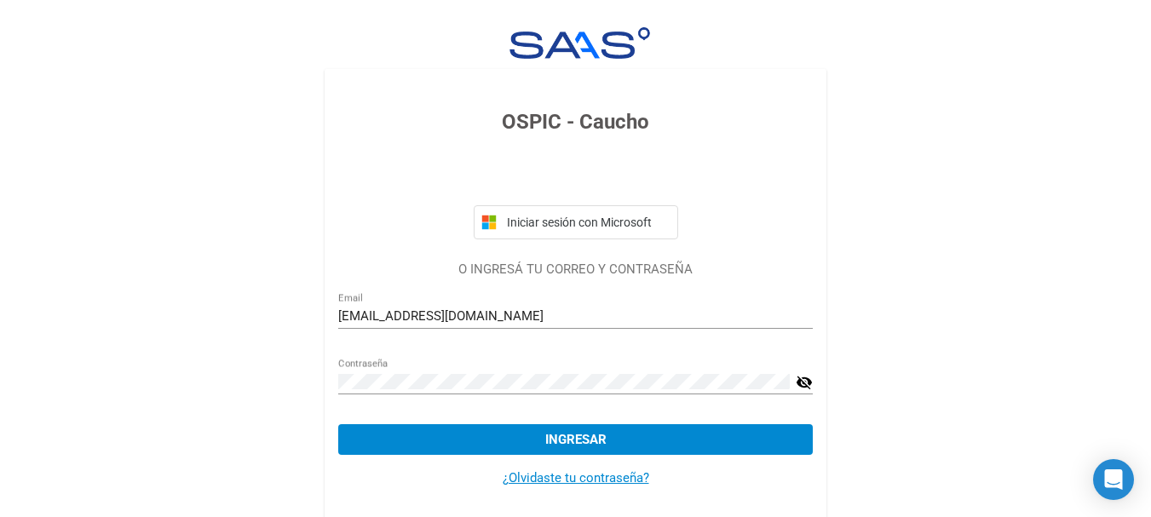
click at [642, 33] on img at bounding box center [575, 43] width 153 height 32
